Goal: Task Accomplishment & Management: Manage account settings

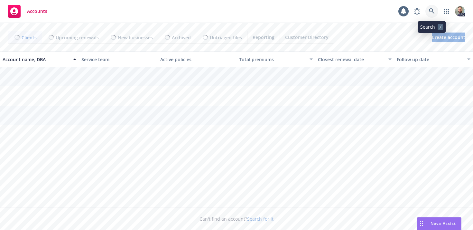
click at [432, 11] on icon at bounding box center [432, 11] width 6 height 6
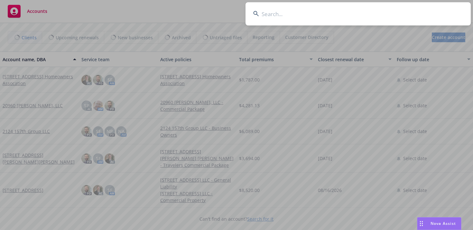
click at [395, 16] on input at bounding box center [358, 13] width 225 height 23
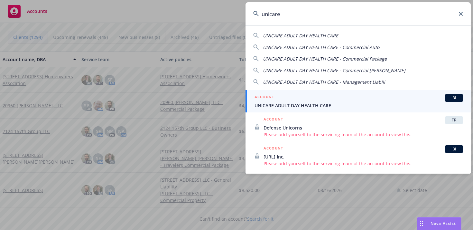
type input "unicare"
click at [303, 105] on span "UNICARE ADULT DAY HEALTH CARE" at bounding box center [359, 105] width 209 height 7
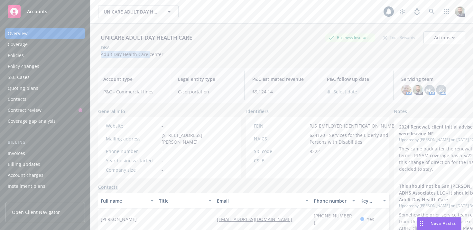
drag, startPoint x: 101, startPoint y: 55, endPoint x: 149, endPoint y: 56, distance: 48.0
click at [149, 56] on span "Adult Day Health Care center" at bounding box center [132, 54] width 63 height 6
copy span "Adult Day Health Care"
click at [452, 40] on div "Actions" at bounding box center [444, 38] width 21 height 12
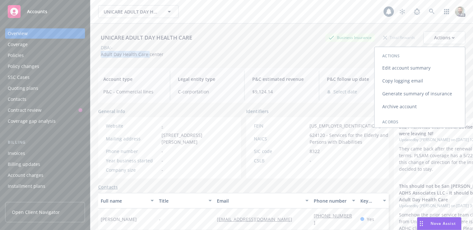
click at [404, 69] on link "Edit account summary" at bounding box center [420, 67] width 90 height 13
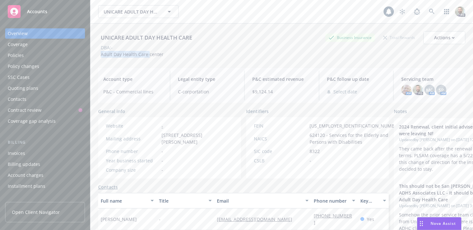
select select "US"
select select "Other"
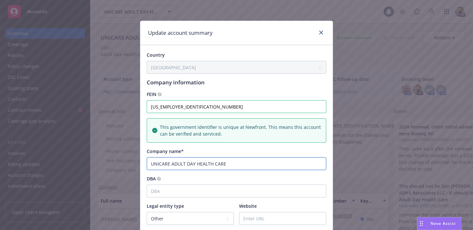
click at [236, 164] on input "UNICARE ADULT DAY HEALTH CARE" at bounding box center [237, 163] width 180 height 13
paste input "Adult Day Health Care"
drag, startPoint x: 170, startPoint y: 164, endPoint x: 155, endPoint y: 164, distance: 15.5
click at [155, 164] on input "UNICARE ADULT DAY HEALTH CARE Adult Day Health Care" at bounding box center [237, 163] width 180 height 13
drag, startPoint x: 224, startPoint y: 163, endPoint x: 169, endPoint y: 163, distance: 54.4
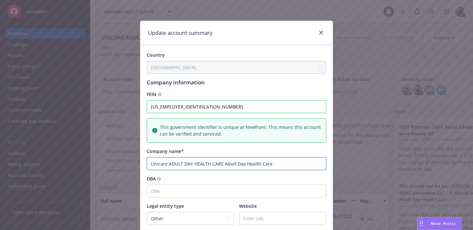
click at [169, 163] on input "Unicare ADULT DAY HEALTH CARE Adult Day Health Care" at bounding box center [237, 163] width 180 height 13
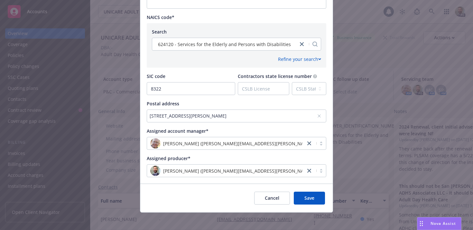
scroll to position [321, 0]
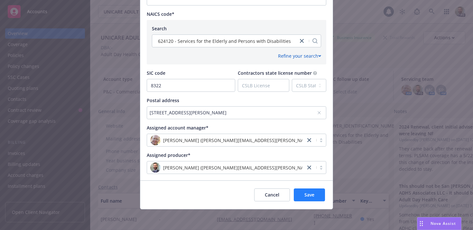
type input "Unicare Adult Day Health Care"
click at [304, 195] on span "Save" at bounding box center [309, 194] width 10 height 6
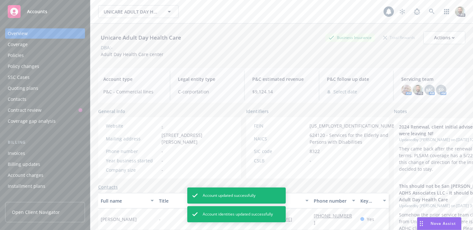
click at [112, 38] on div "Unicare Adult Day Health Care" at bounding box center [141, 37] width 86 height 8
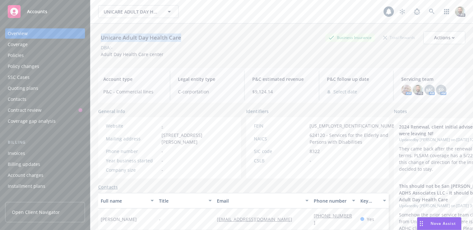
copy div "Unicare Adult Day Health Care"
click at [42, 56] on div "Policies" at bounding box center [45, 55] width 75 height 10
